Goal: Task Accomplishment & Management: Complete application form

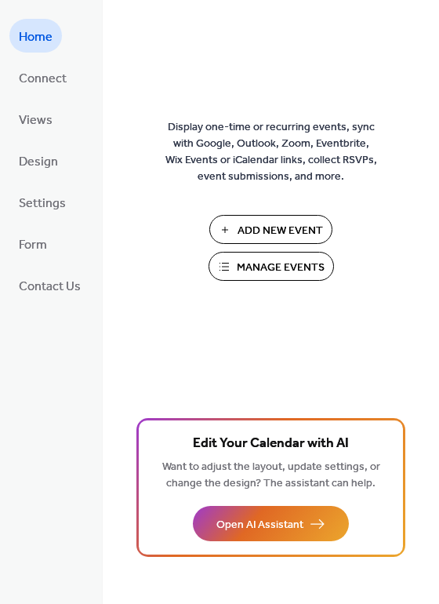
click at [271, 271] on span "Manage Events" at bounding box center [281, 268] width 88 height 16
click at [238, 224] on span "Add New Event" at bounding box center [281, 231] width 86 height 16
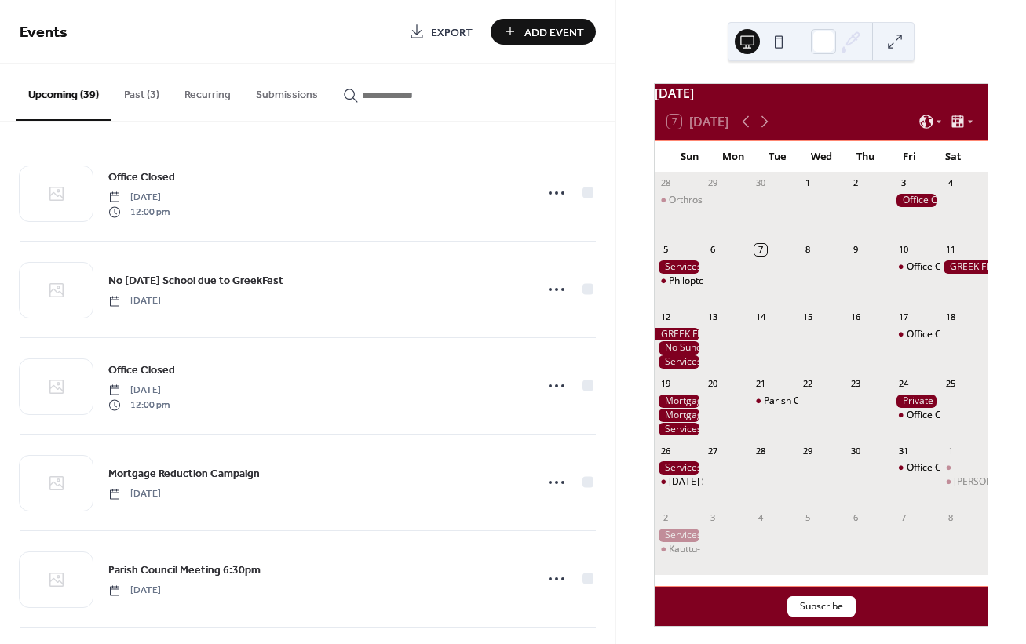
click at [144, 99] on button "Past (3)" at bounding box center [141, 92] width 60 height 56
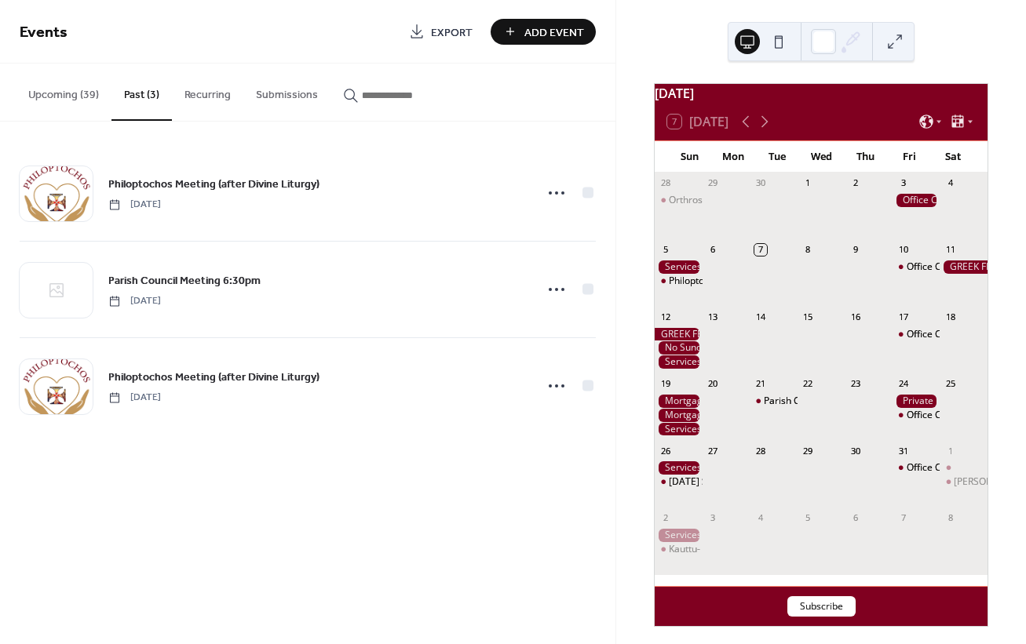
click at [49, 90] on button "Upcoming (39)" at bounding box center [64, 92] width 96 height 56
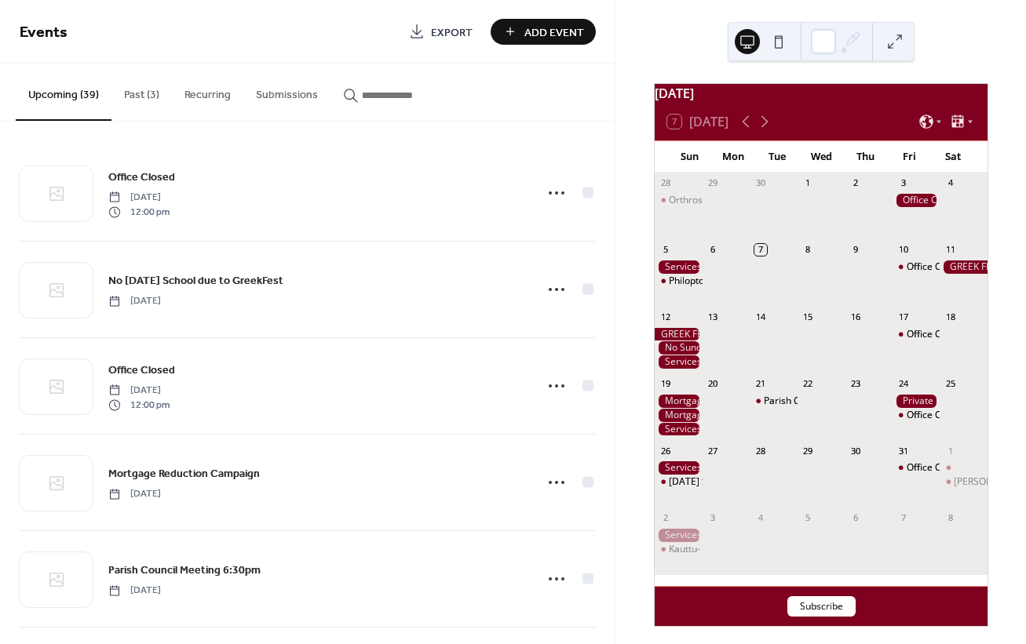
click at [687, 274] on div at bounding box center [678, 267] width 48 height 13
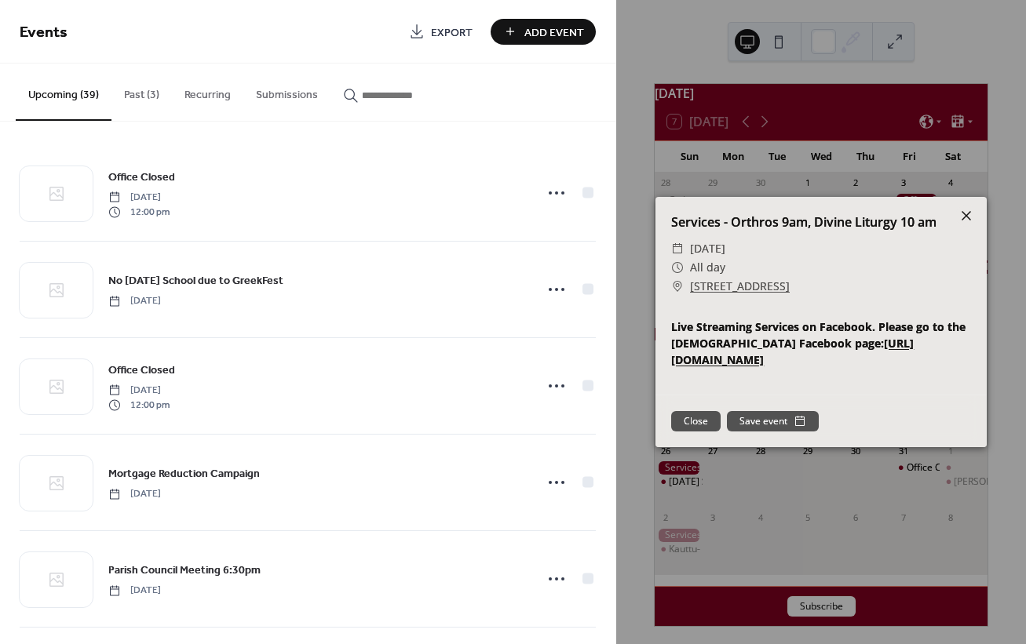
click at [964, 213] on icon at bounding box center [965, 215] width 9 height 9
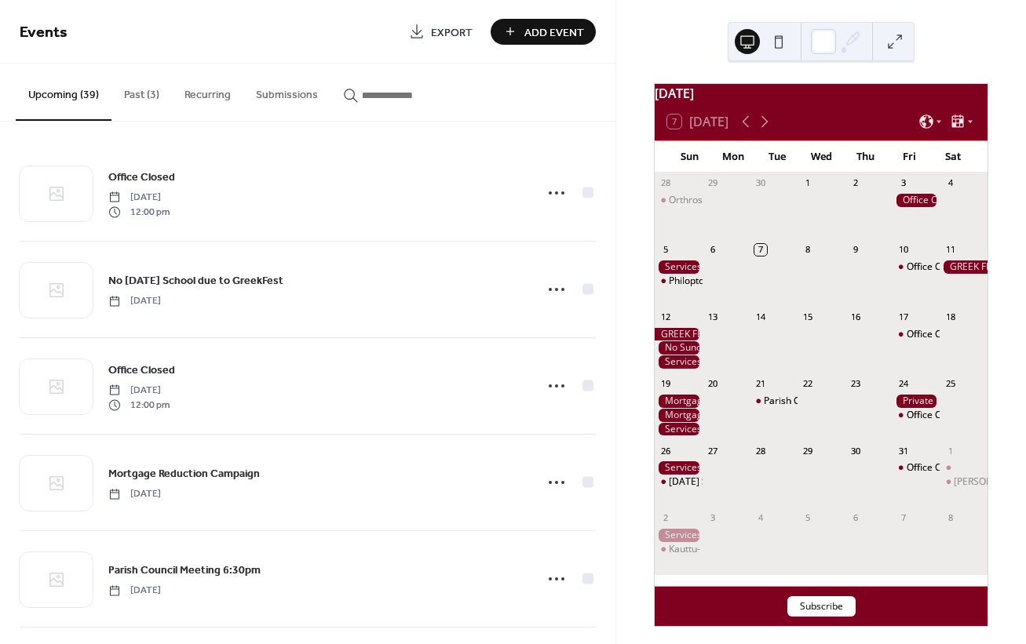
click at [344, 93] on icon "button" at bounding box center [351, 96] width 16 height 16
click at [362, 93] on input "button" at bounding box center [409, 95] width 94 height 16
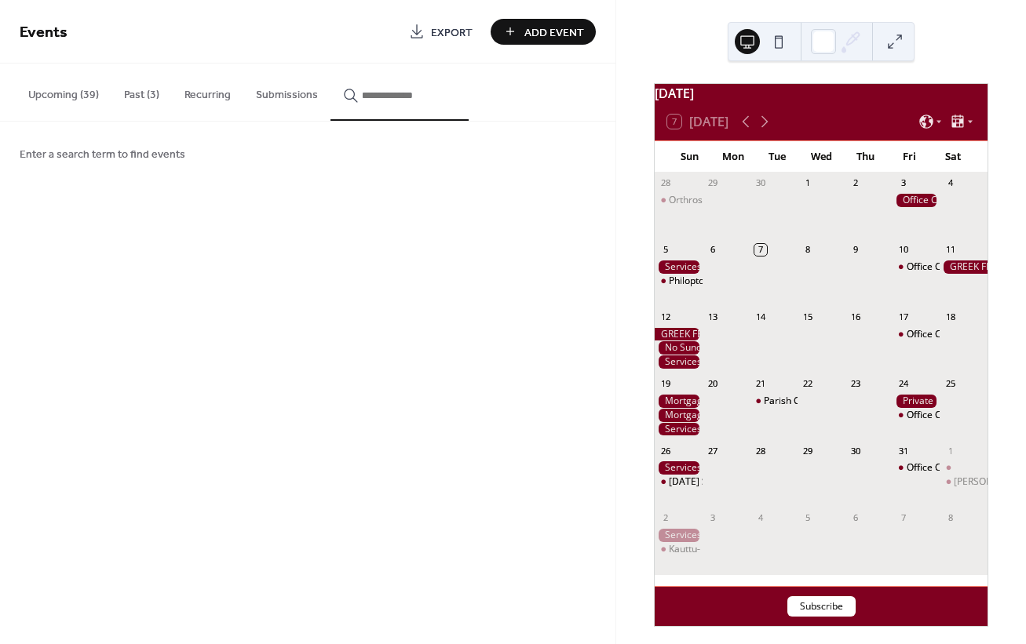
click at [687, 274] on div at bounding box center [678, 267] width 48 height 13
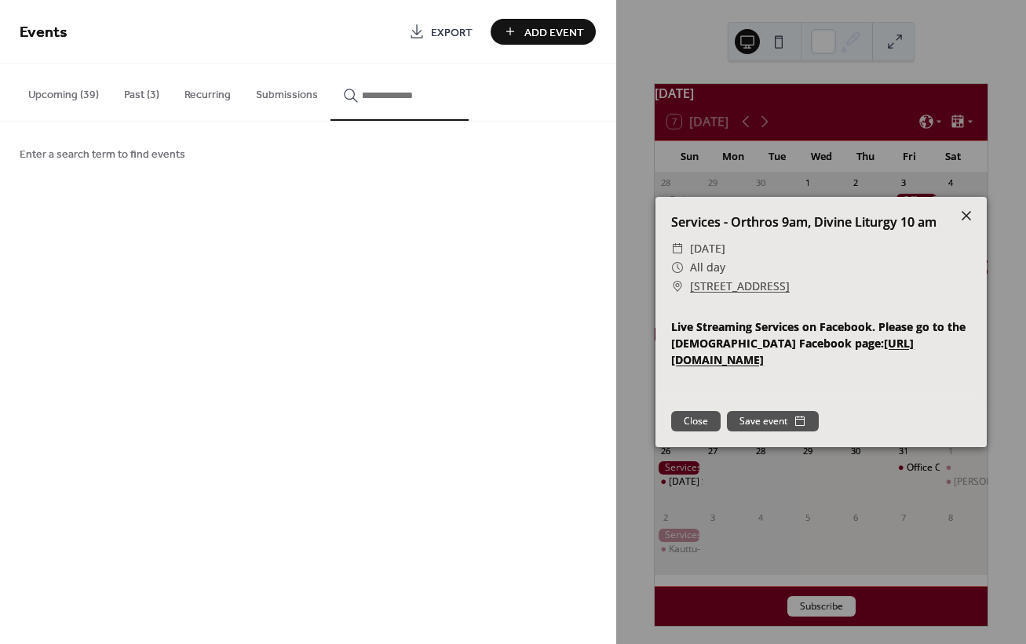
click at [965, 217] on icon at bounding box center [965, 215] width 9 height 9
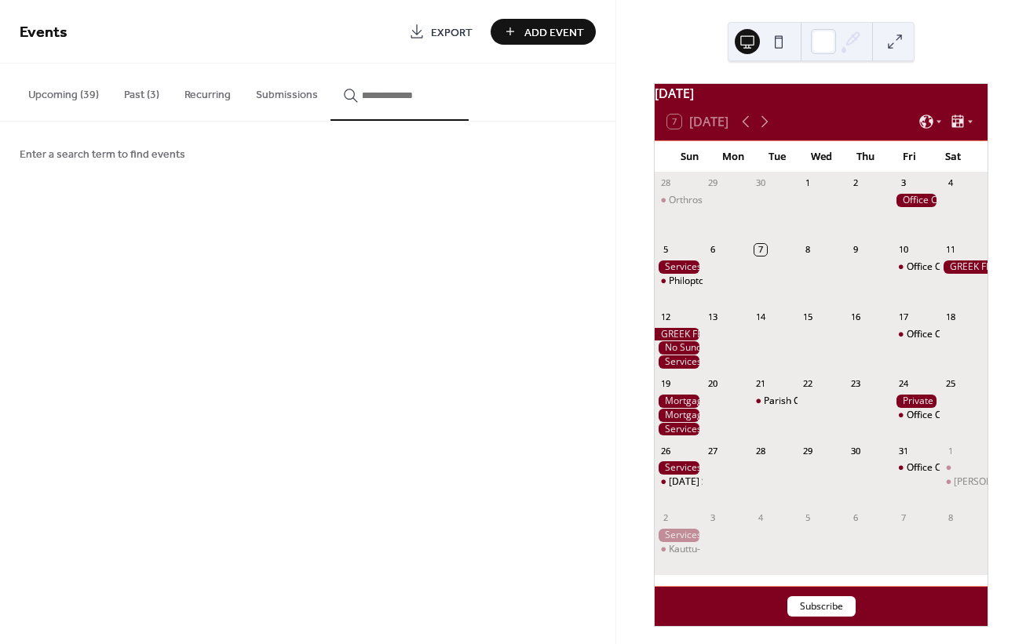
click at [350, 105] on button "button" at bounding box center [399, 92] width 138 height 57
click at [144, 91] on button "Past (3)" at bounding box center [141, 92] width 60 height 56
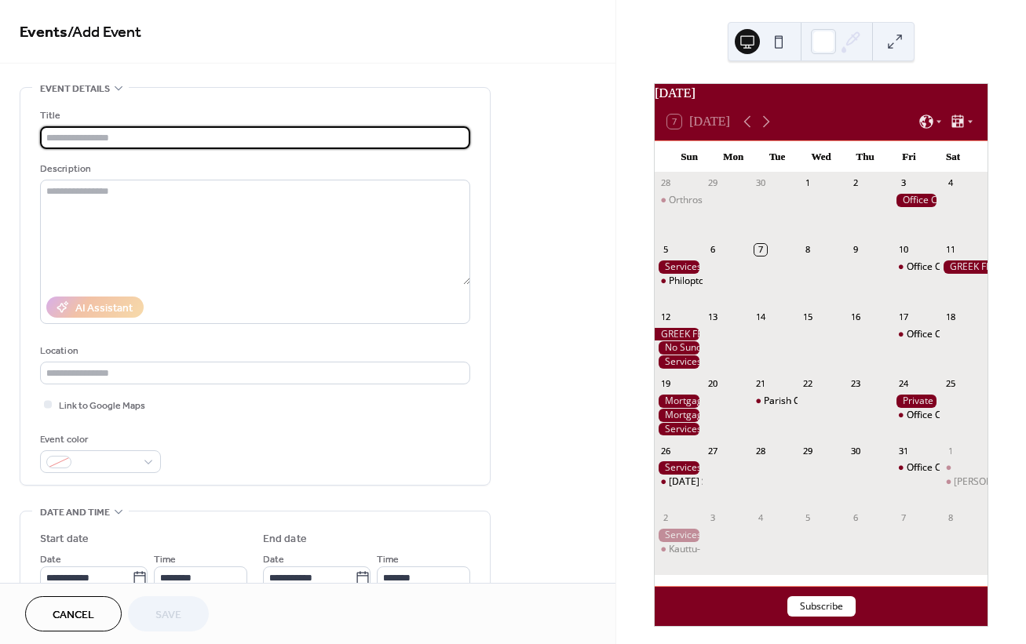
click at [100, 138] on input "text" at bounding box center [255, 137] width 430 height 23
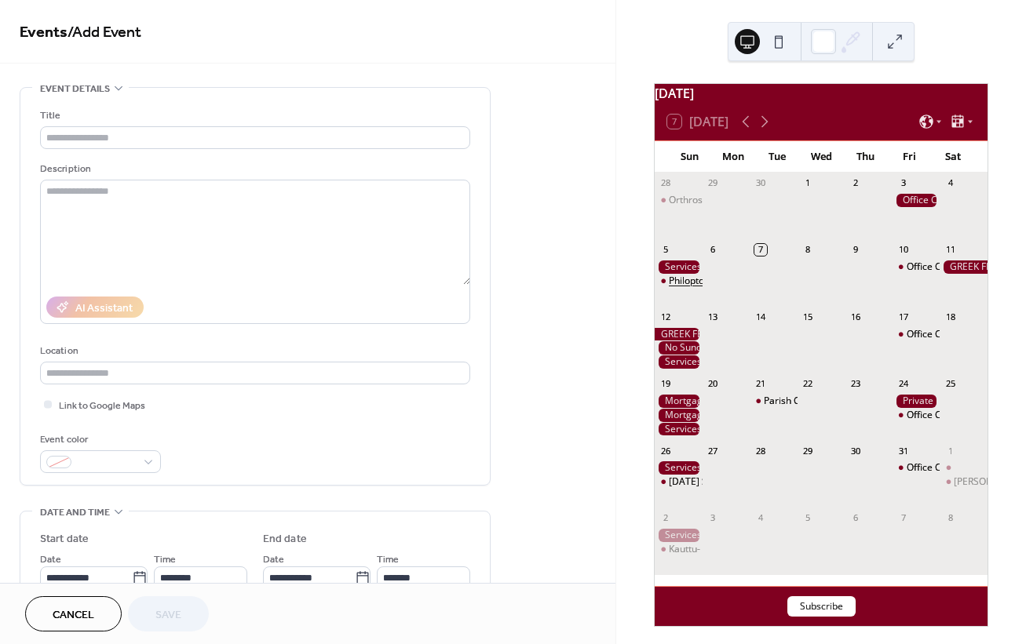
click at [692, 288] on div "Philoptochos Meeting (after Divine Liturgy)" at bounding box center [762, 281] width 186 height 13
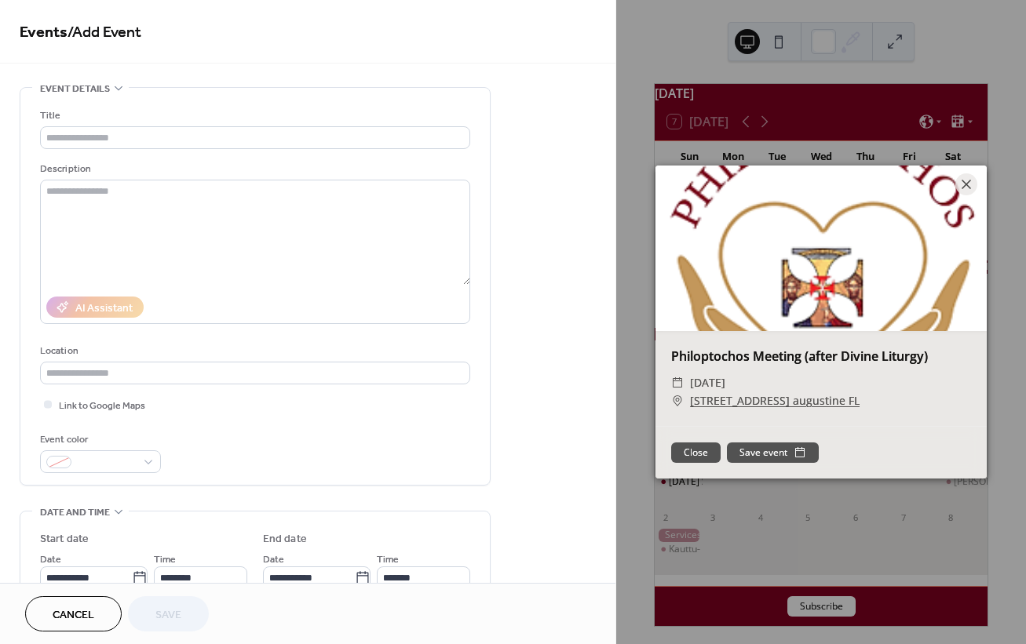
click at [699, 452] on button "Close" at bounding box center [695, 453] width 49 height 20
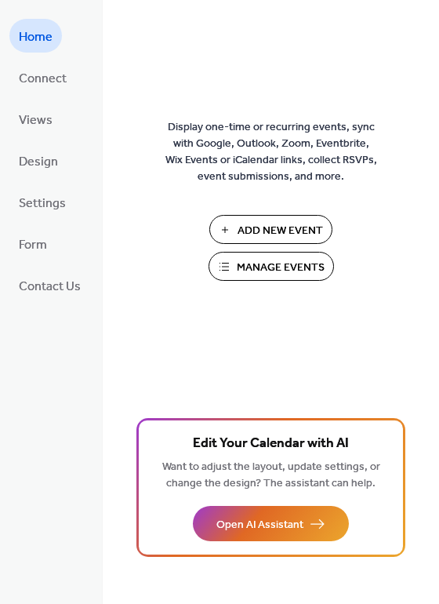
click at [242, 270] on span "Manage Events" at bounding box center [281, 268] width 88 height 16
click at [263, 264] on span "Manage Events" at bounding box center [281, 268] width 88 height 16
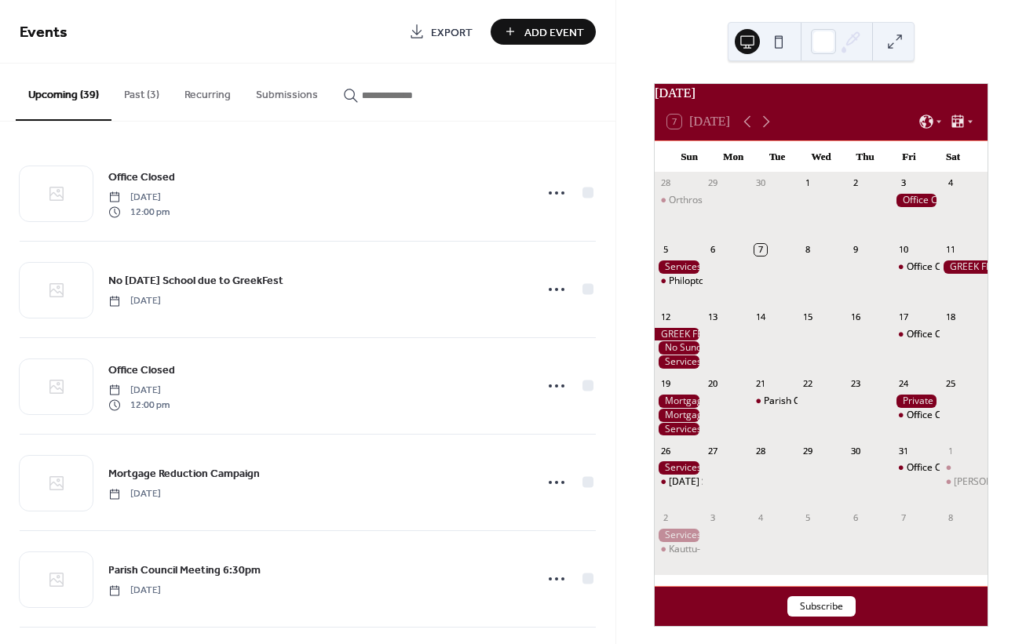
click at [143, 93] on button "Past (3)" at bounding box center [141, 92] width 60 height 56
click at [542, 34] on span "Add Event" at bounding box center [554, 32] width 60 height 16
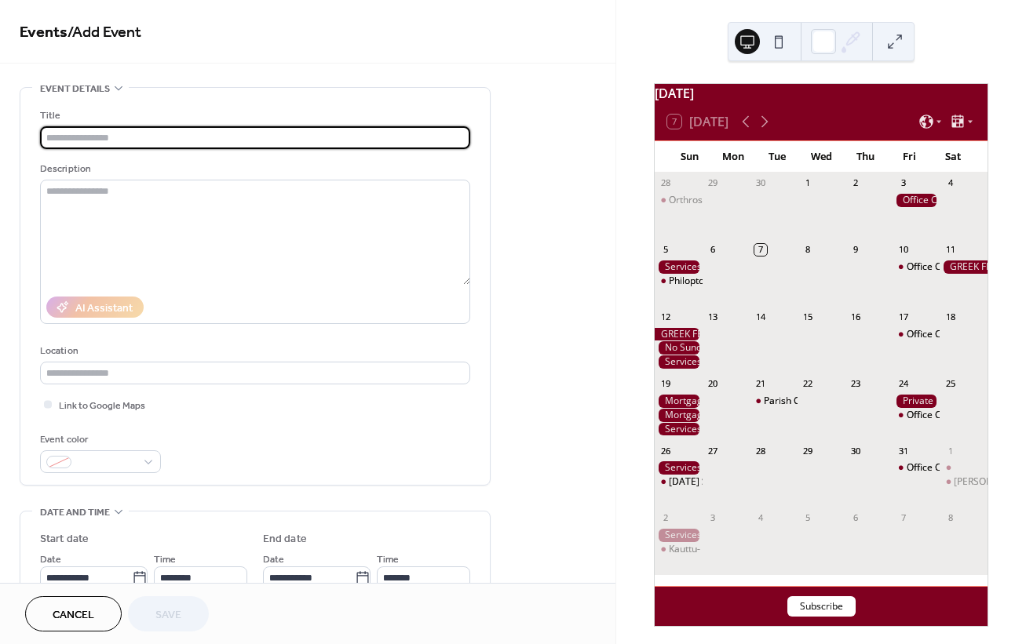
click at [166, 137] on input "text" at bounding box center [255, 137] width 430 height 23
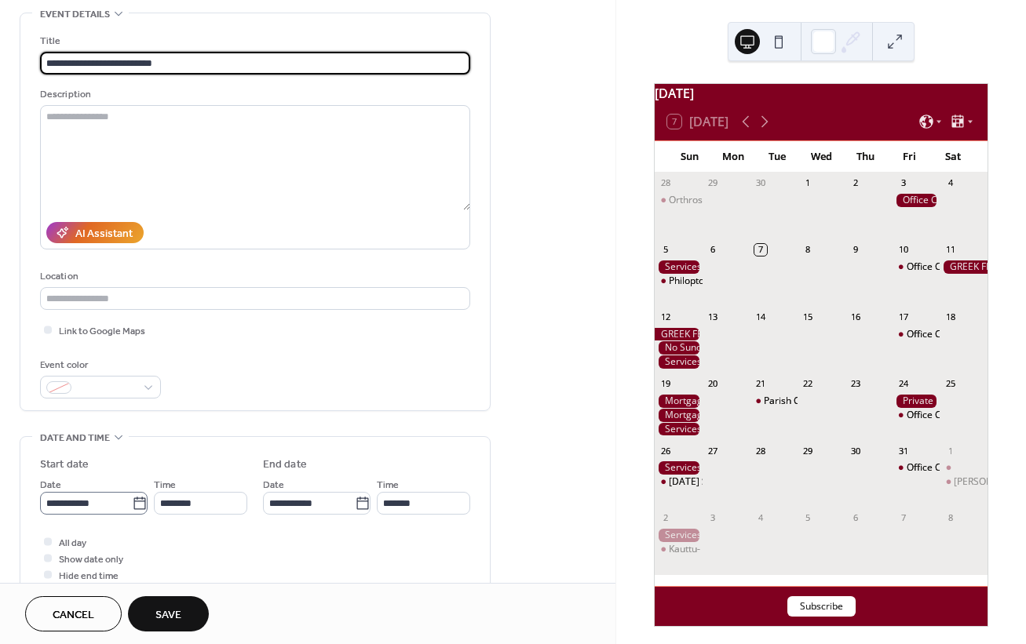
scroll to position [157, 0]
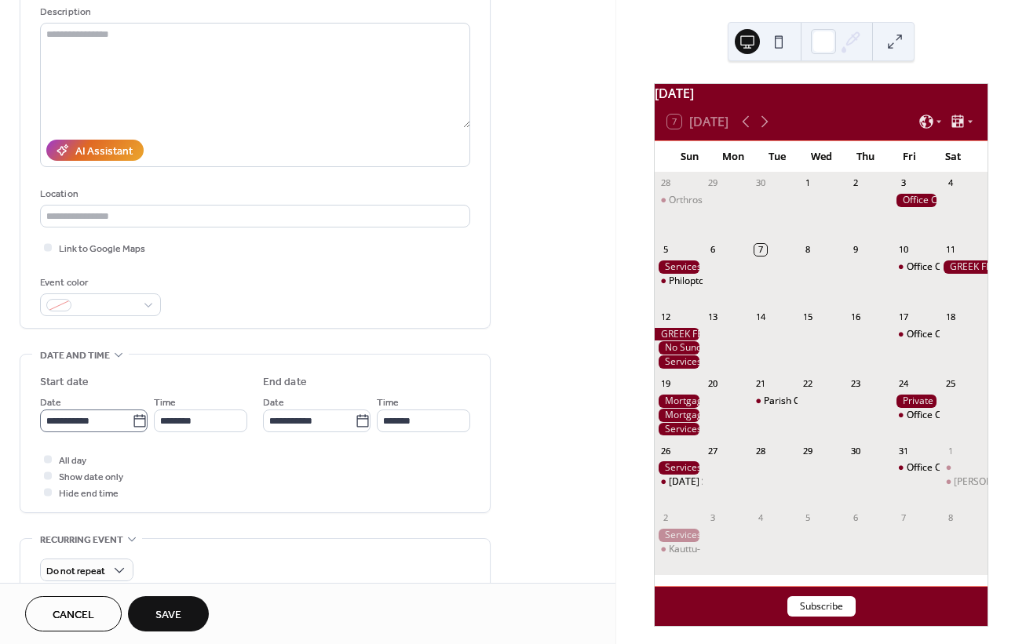
type input "**********"
click at [136, 425] on icon at bounding box center [139, 420] width 12 height 13
click at [132, 425] on input "**********" at bounding box center [86, 421] width 92 height 23
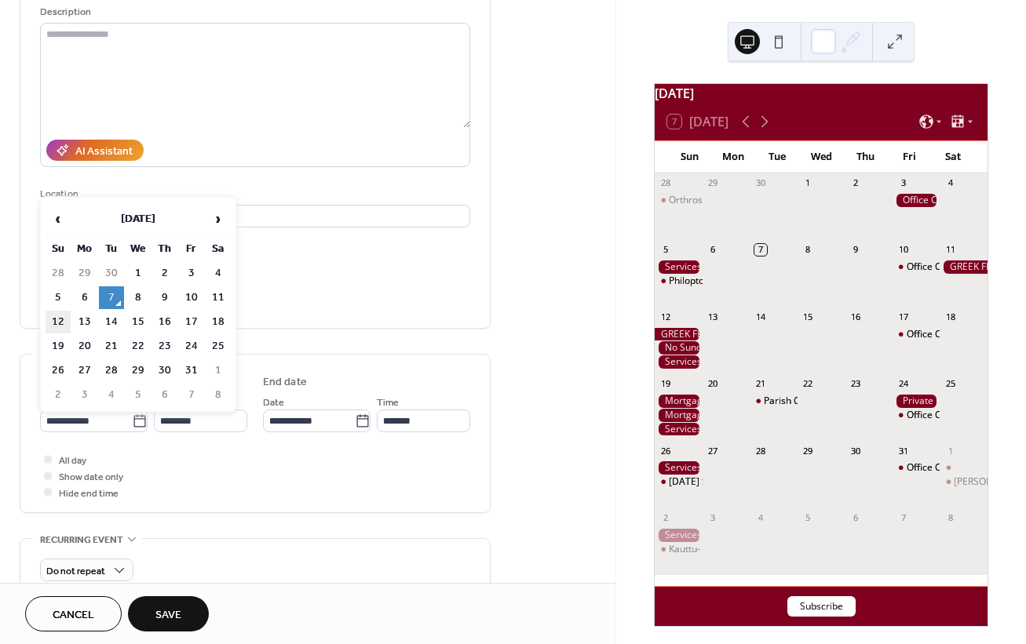
click at [58, 318] on td "12" at bounding box center [58, 322] width 25 height 23
type input "**********"
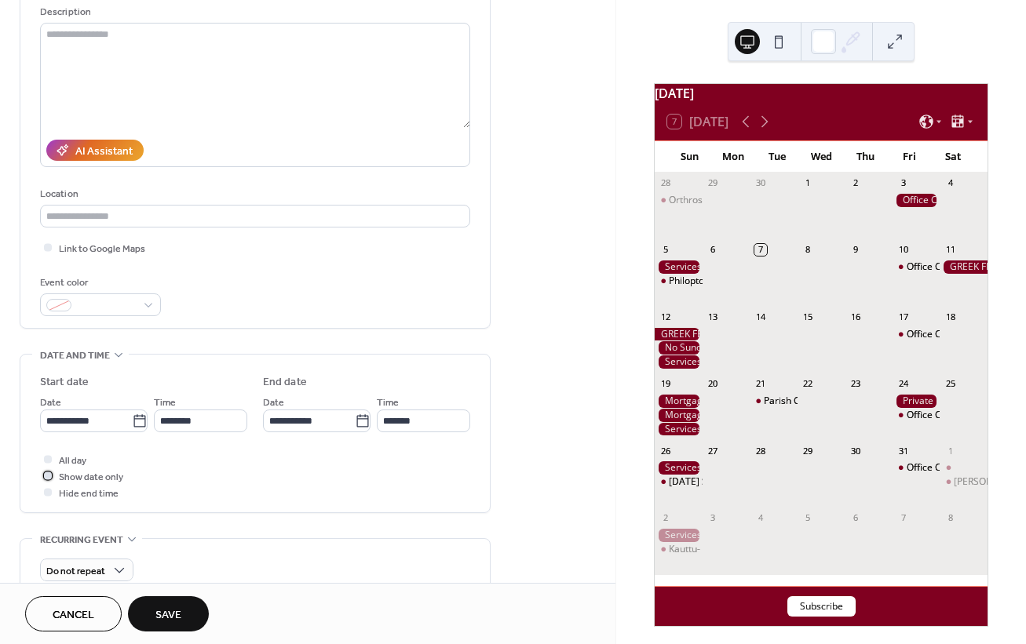
click at [49, 474] on div at bounding box center [48, 476] width 8 height 8
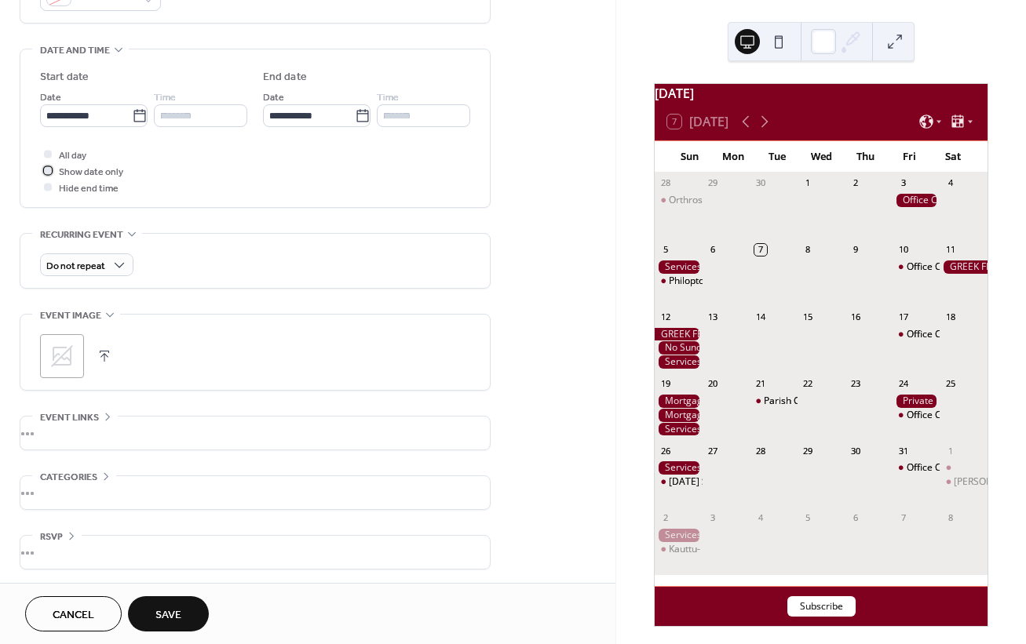
scroll to position [305, 0]
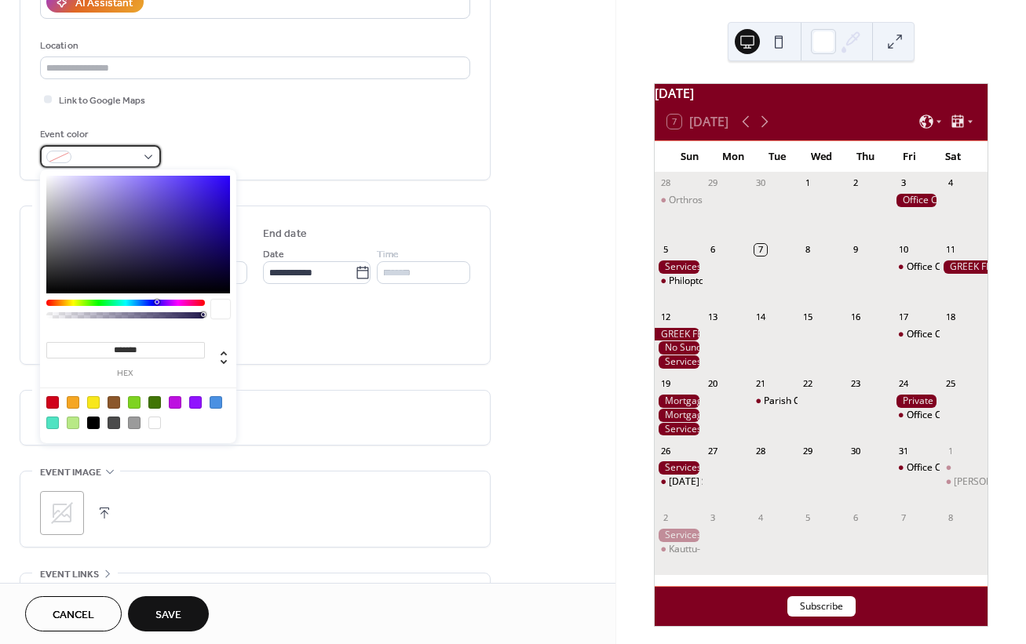
click at [148, 154] on div at bounding box center [100, 156] width 121 height 23
click at [98, 398] on div at bounding box center [93, 402] width 13 height 13
type input "*******"
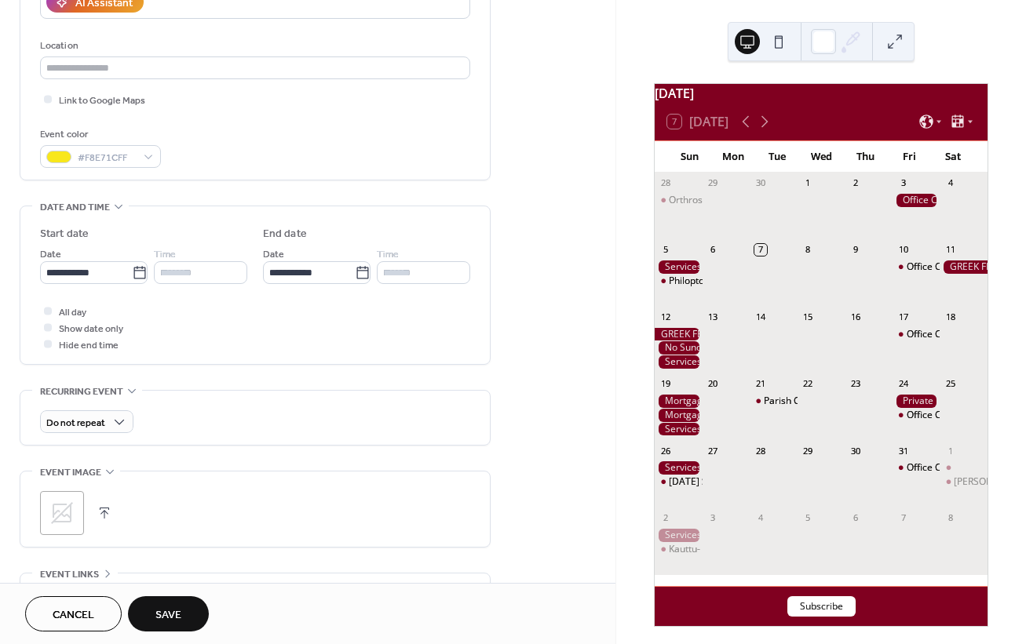
click at [106, 505] on button "button" at bounding box center [104, 513] width 22 height 22
click at [155, 607] on span "Save" at bounding box center [168, 615] width 26 height 16
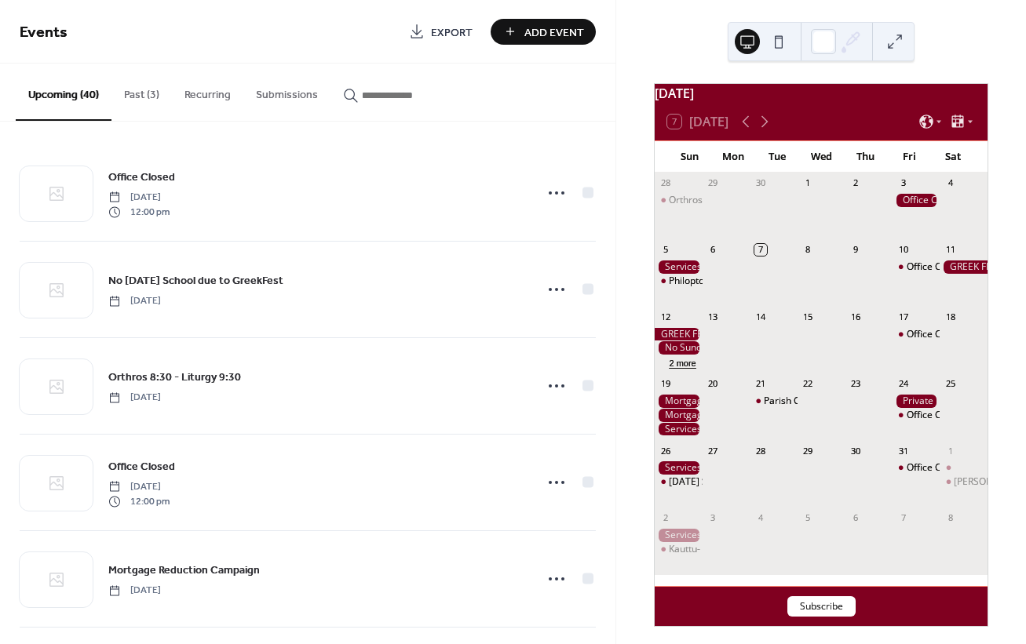
click at [680, 369] on button "2 more" at bounding box center [681, 361] width 39 height 13
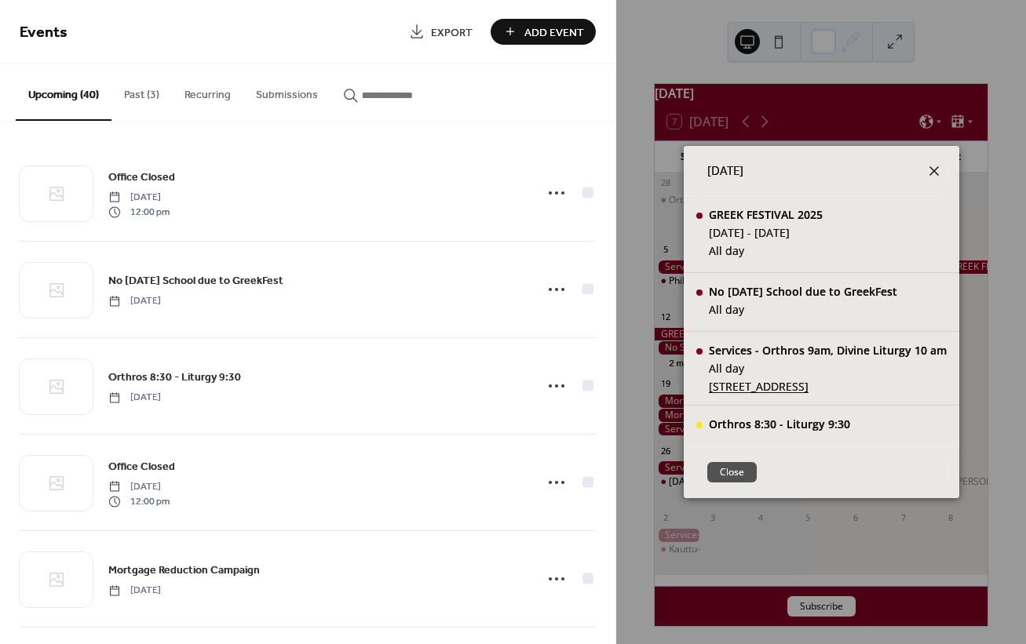
click at [934, 173] on icon at bounding box center [933, 171] width 19 height 19
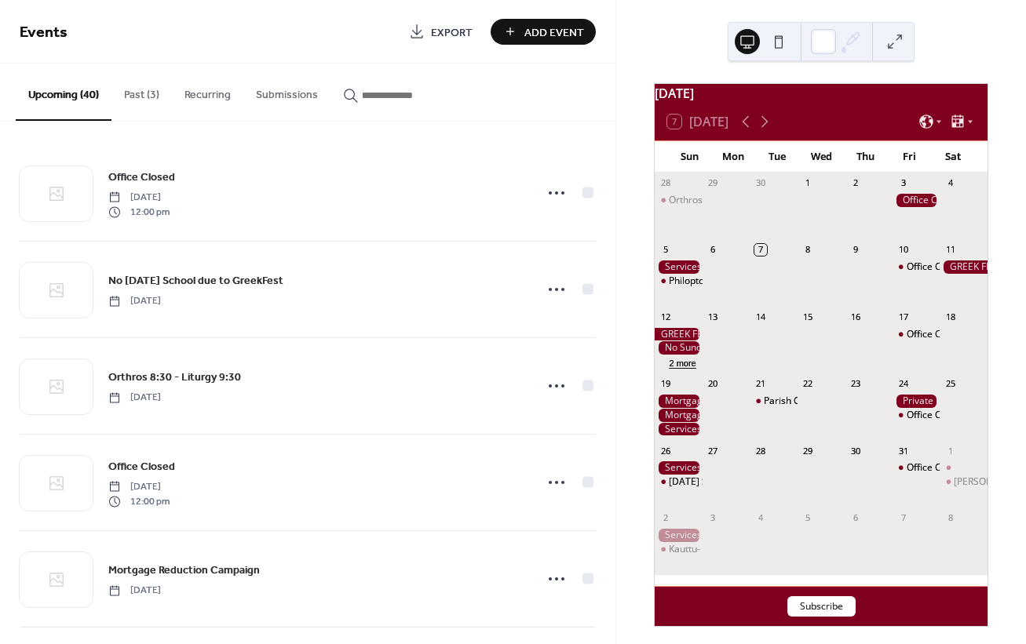
click at [694, 369] on button "2 more" at bounding box center [681, 361] width 39 height 13
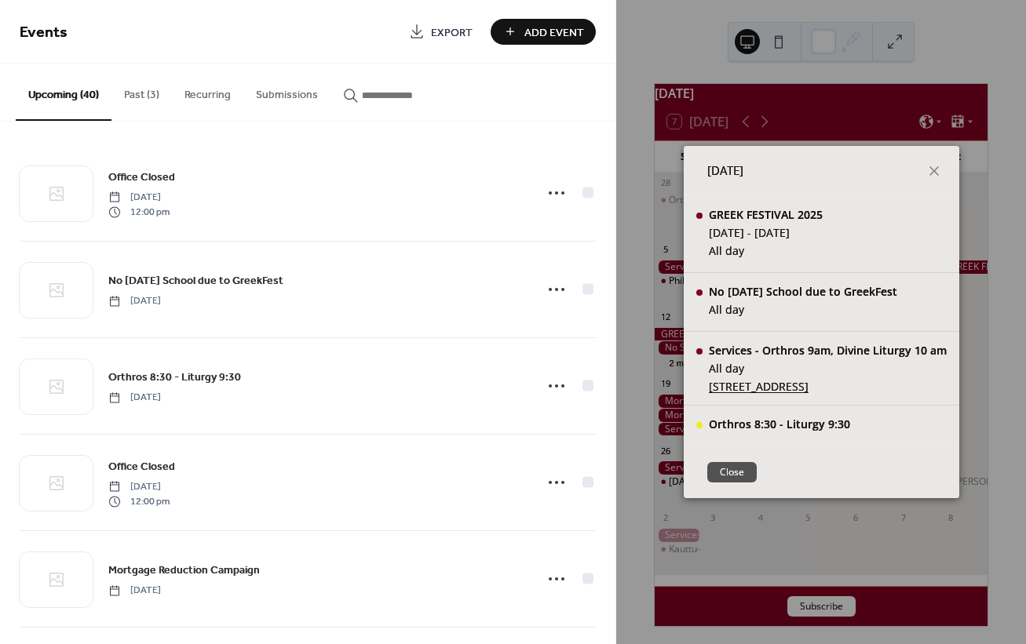
click at [730, 468] on button "Close" at bounding box center [731, 472] width 49 height 20
